Goal: Task Accomplishment & Management: Use online tool/utility

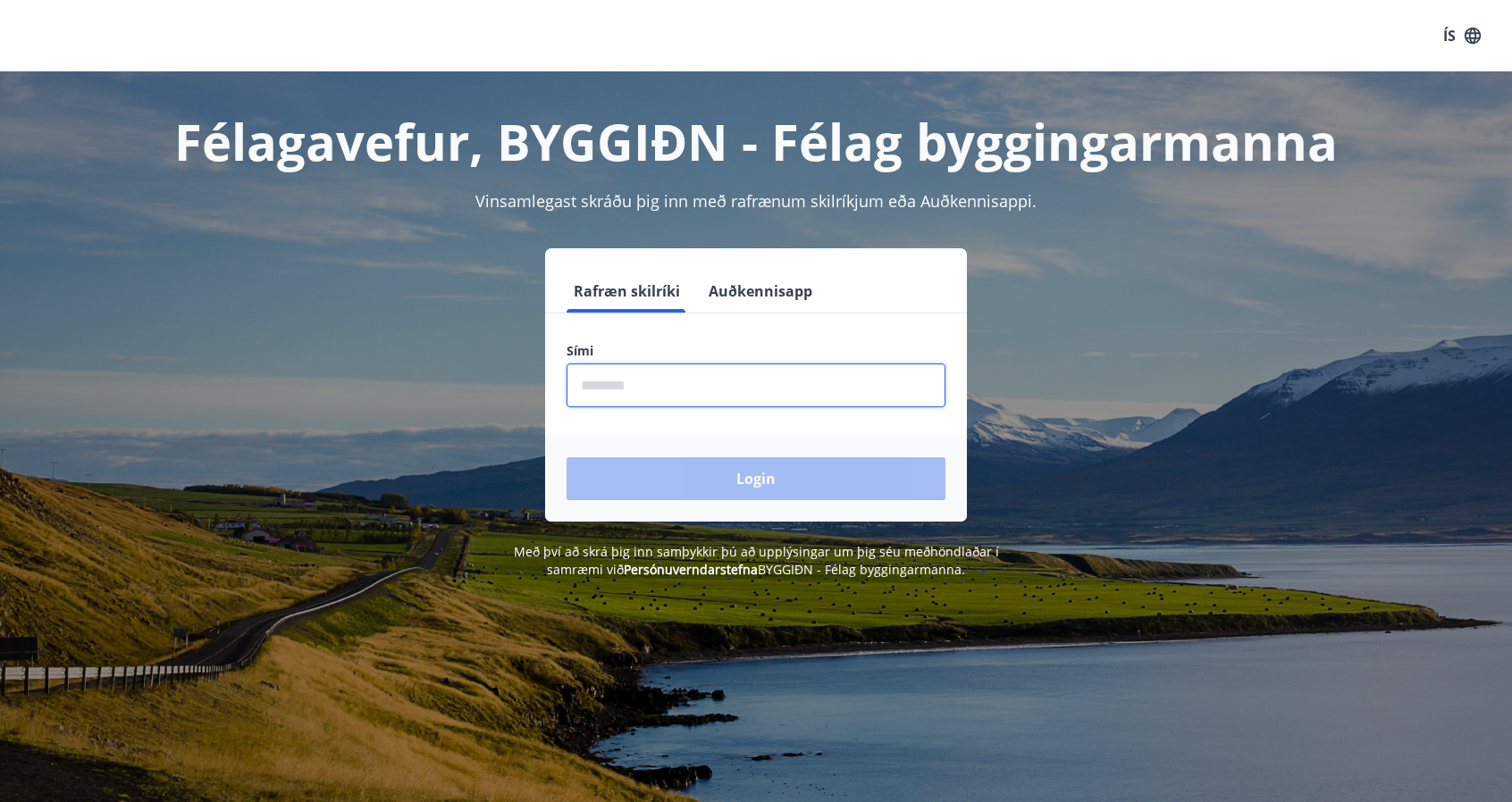
click at [642, 392] on input "phone" at bounding box center [756, 385] width 379 height 44
type input "********"
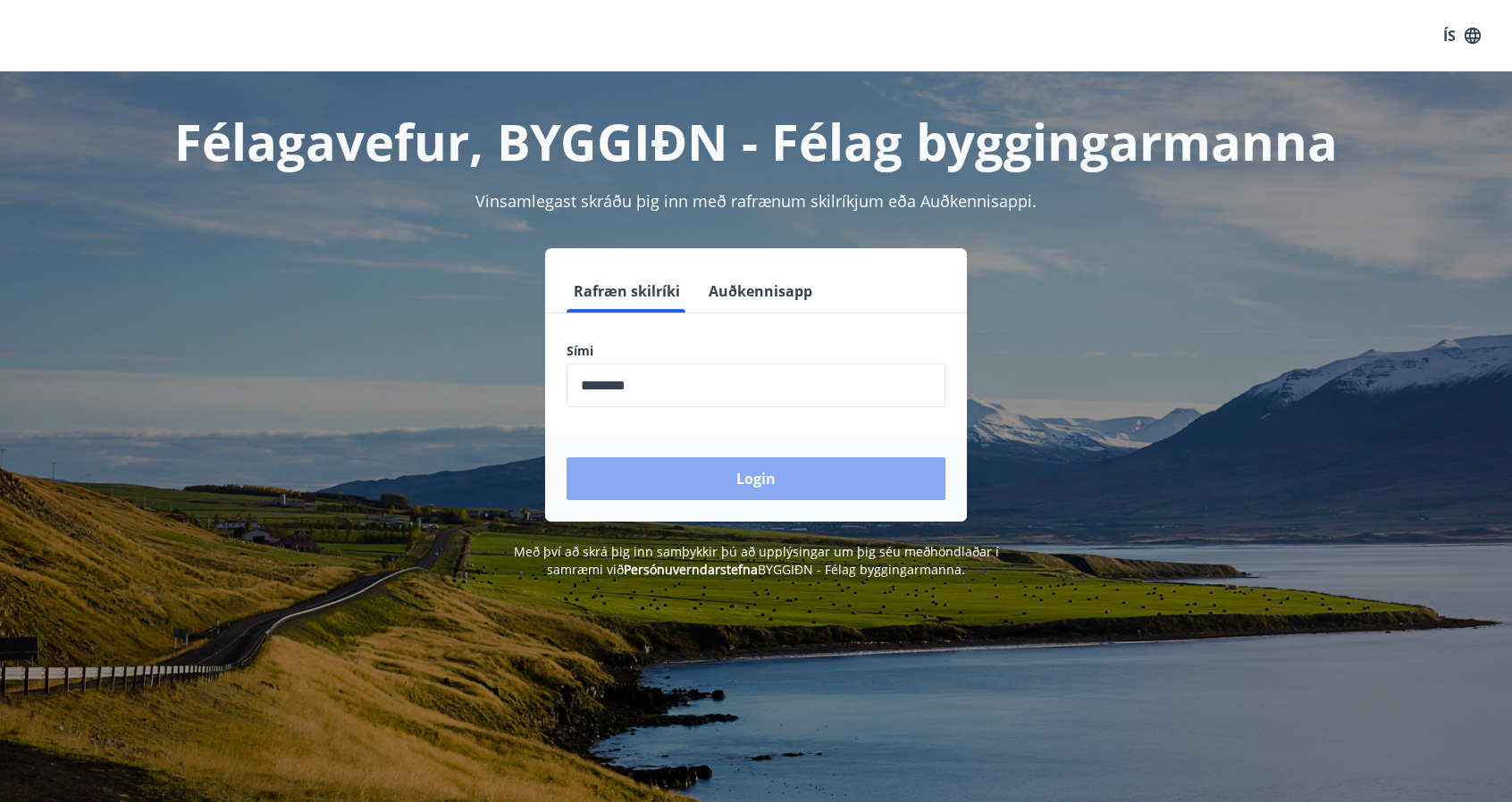
click at [751, 487] on button "Login" at bounding box center [756, 479] width 379 height 43
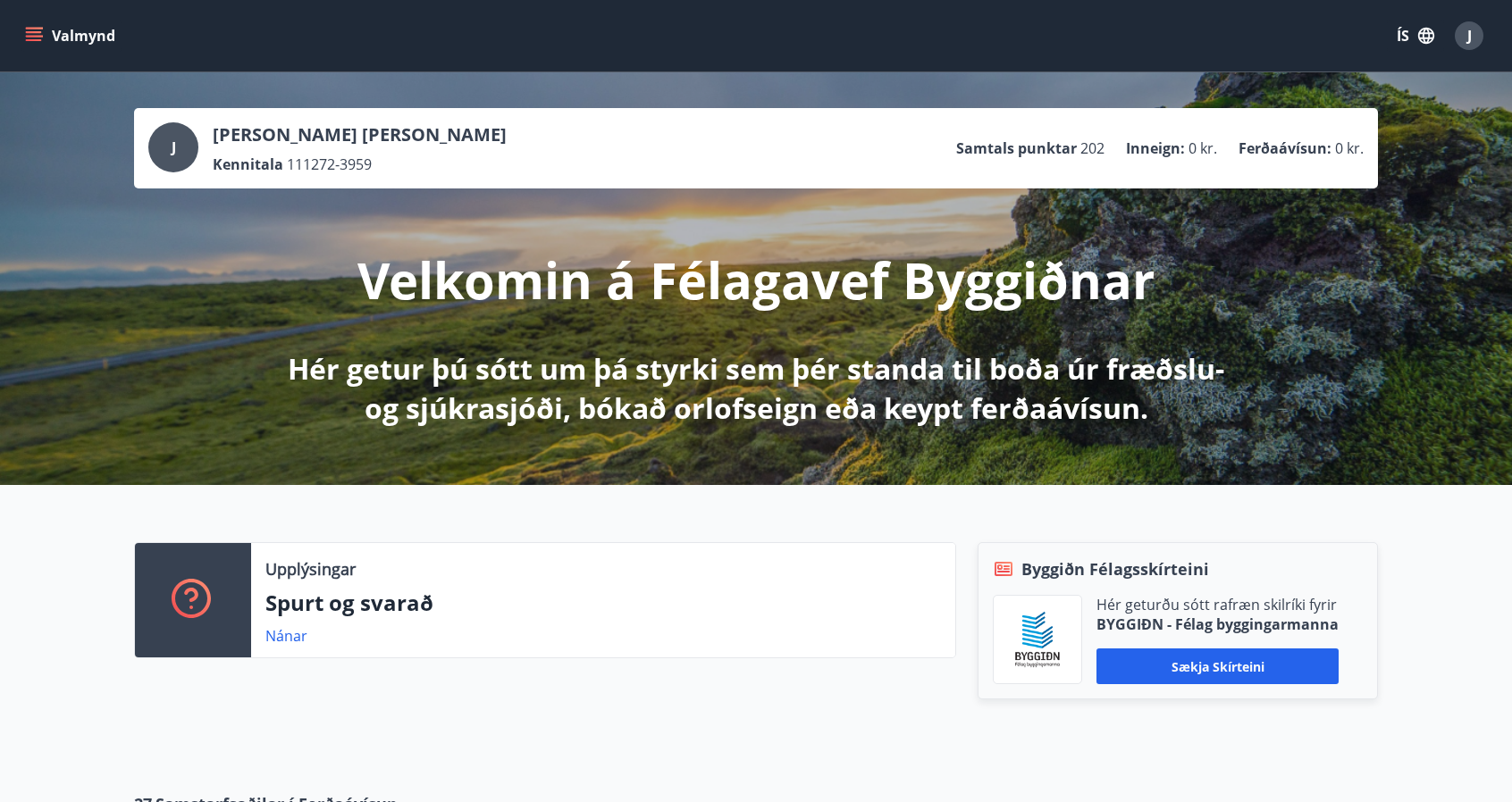
click at [10, 31] on div "Valmynd ÍS J" at bounding box center [756, 36] width 1512 height 71
click at [29, 30] on icon "menu" at bounding box center [34, 36] width 18 height 18
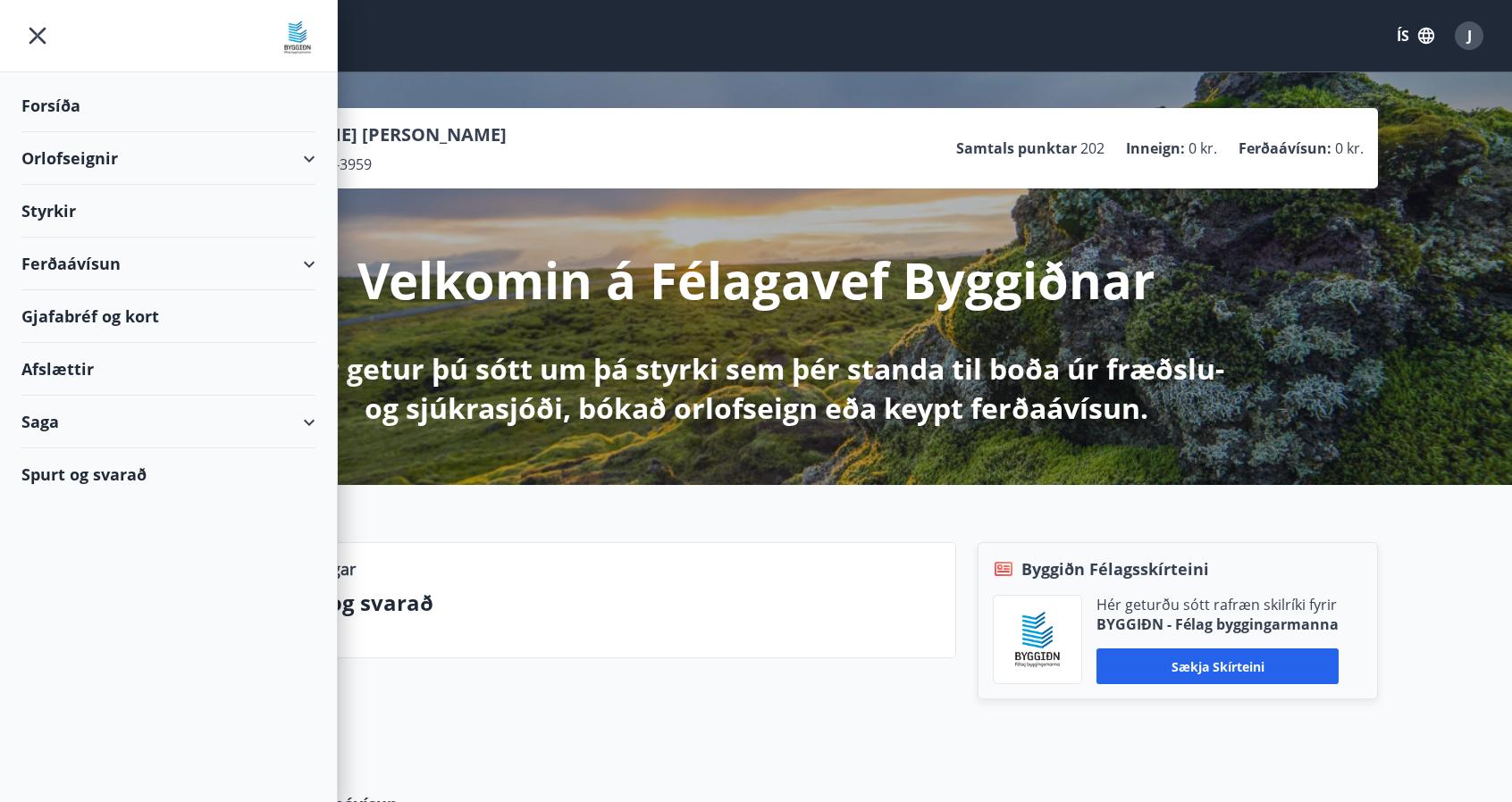
click at [298, 162] on div "Orlofseignir" at bounding box center [168, 158] width 294 height 52
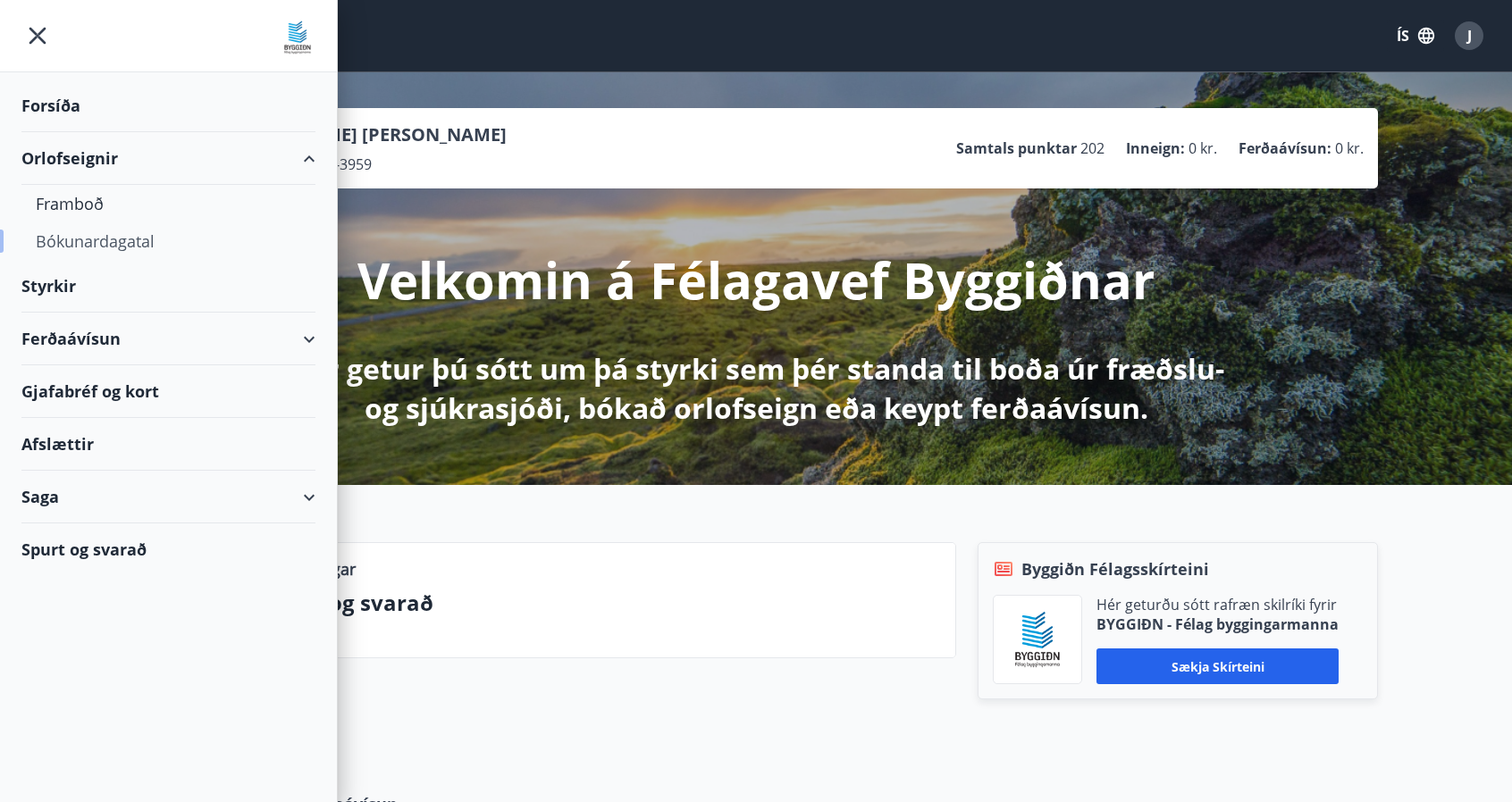
click at [104, 247] on div "Bókunardagatal" at bounding box center [168, 241] width 266 height 37
